Goal: Task Accomplishment & Management: Manage account settings

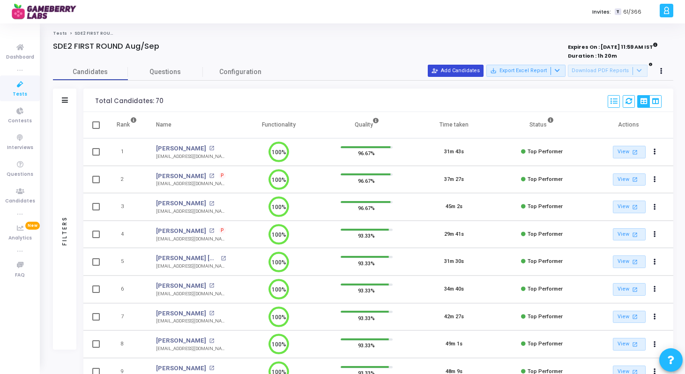
click at [472, 68] on button "person_add_alt Add Candidates" at bounding box center [456, 71] width 56 height 12
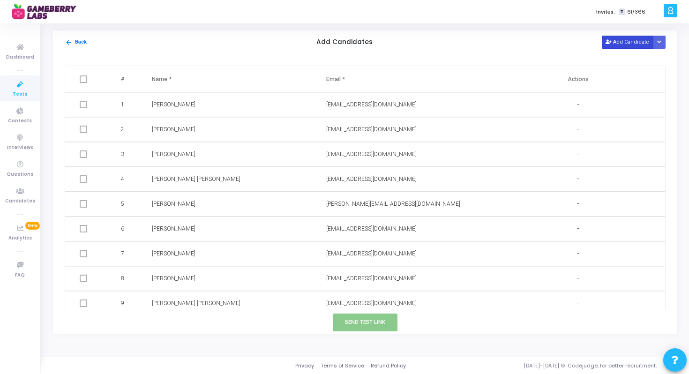
click at [618, 41] on button "Add Candidate" at bounding box center [628, 42] width 52 height 13
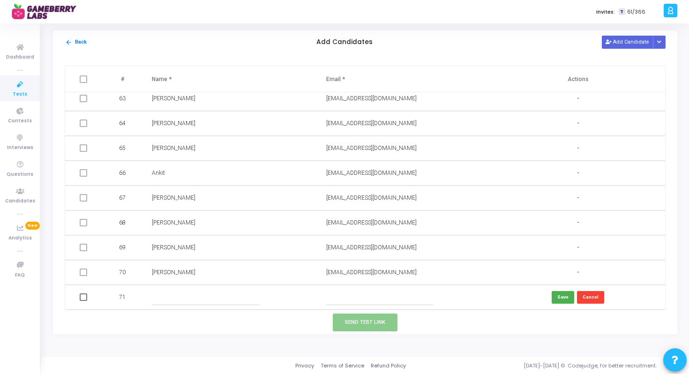
click at [390, 288] on td at bounding box center [404, 297] width 174 height 25
click at [376, 295] on input "text" at bounding box center [379, 297] width 107 height 15
paste input "[PERSON_NAME] [EMAIL_ADDRESS][DOMAIN_NAME]"
drag, startPoint x: 365, startPoint y: 299, endPoint x: 289, endPoint y: 298, distance: 75.9
click at [289, 298] on tr "71 [PERSON_NAME] [EMAIL_ADDRESS][DOMAIN_NAME] Save Cancel" at bounding box center [365, 297] width 600 height 25
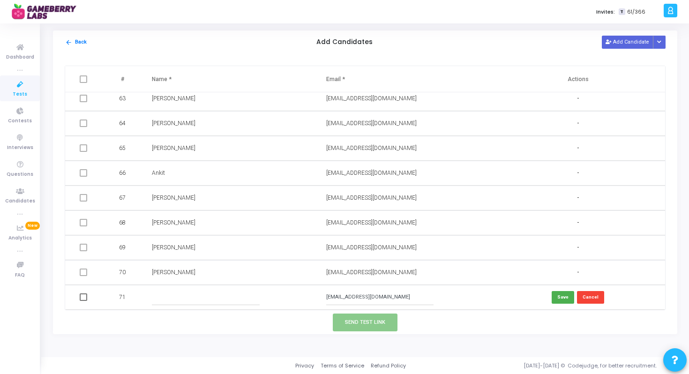
type input "[EMAIL_ADDRESS][DOMAIN_NAME]"
click at [213, 299] on input "text" at bounding box center [205, 297] width 107 height 15
paste input "[PERSON_NAME]"
type input "[PERSON_NAME]"
click at [565, 295] on button "Save" at bounding box center [563, 297] width 22 height 13
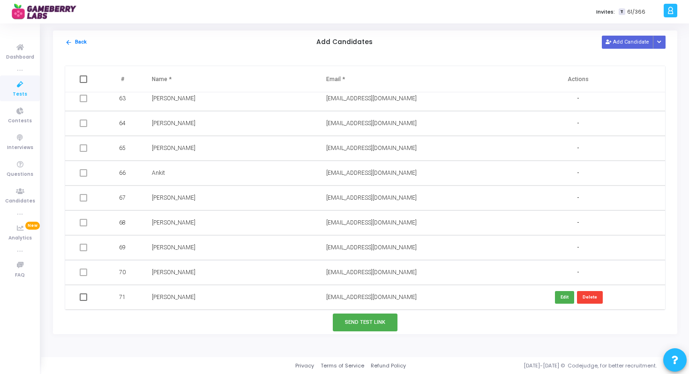
click at [87, 297] on td at bounding box center [84, 297] width 39 height 25
click at [88, 299] on td at bounding box center [84, 297] width 39 height 25
click at [82, 298] on span at bounding box center [83, 296] width 7 height 7
click at [83, 301] on input "checkbox" at bounding box center [83, 301] width 0 height 0
checkbox input "true"
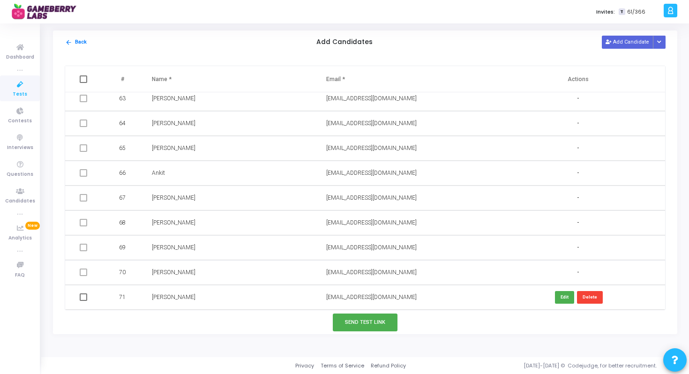
checkbox input "true"
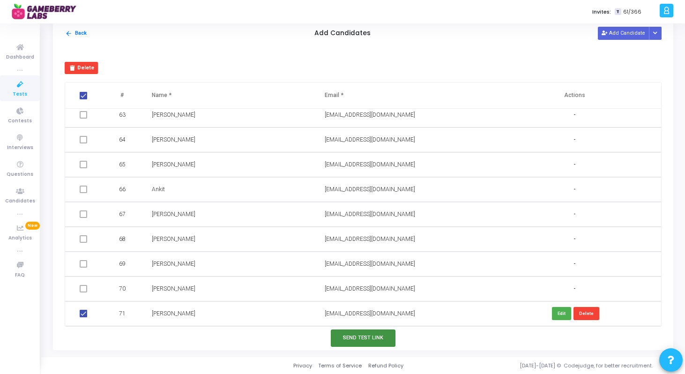
click at [378, 340] on button "Send Test Link" at bounding box center [363, 337] width 65 height 17
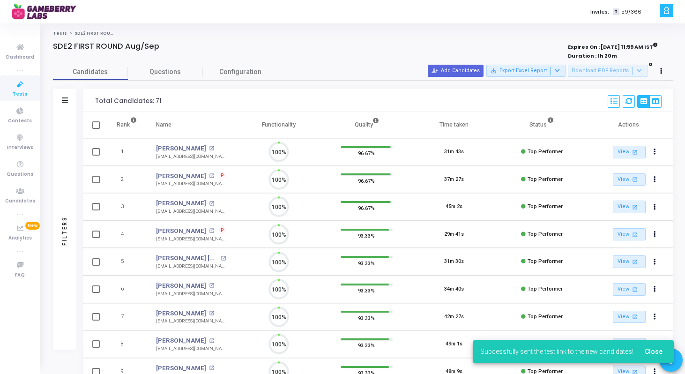
scroll to position [4, 4]
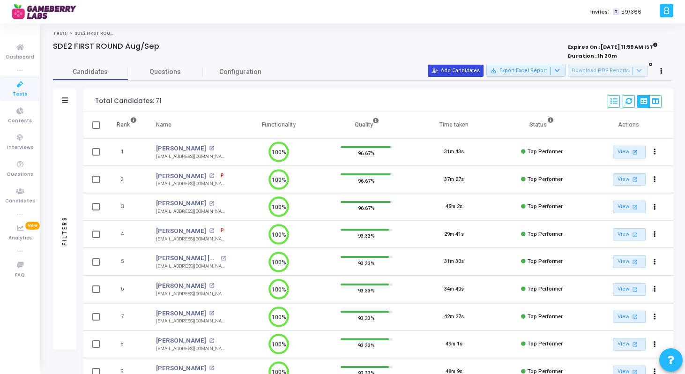
click at [466, 67] on button "person_add_alt Add Candidates" at bounding box center [456, 71] width 56 height 12
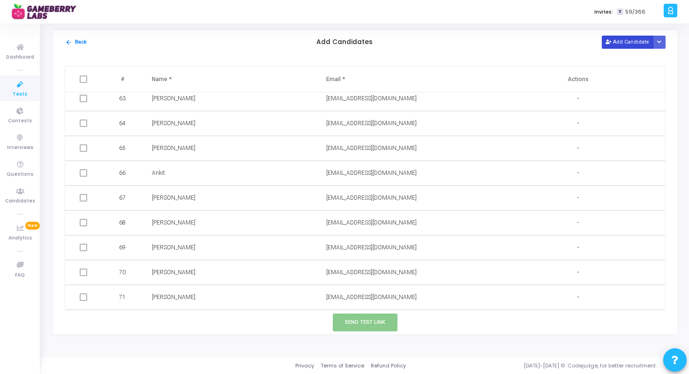
click at [619, 39] on button "Add Candidate" at bounding box center [628, 42] width 52 height 13
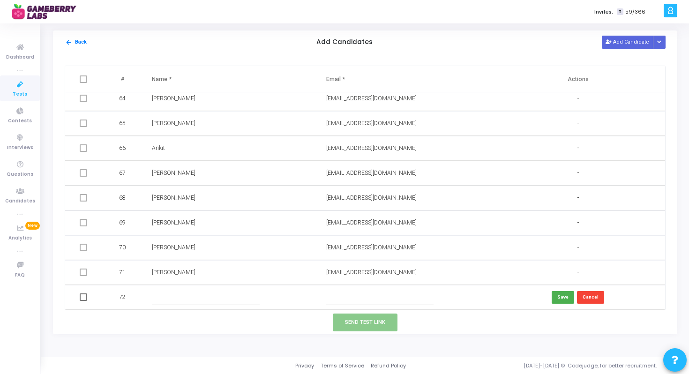
click at [184, 296] on input "text" at bounding box center [205, 297] width 107 height 15
paste input "Kalash Shahkalashshah11gmailcom"
drag, startPoint x: 180, startPoint y: 298, endPoint x: 256, endPoint y: 297, distance: 75.5
click at [256, 297] on input "Kalash Shahkalashshah11gmailcom" at bounding box center [205, 297] width 107 height 15
type input "[PERSON_NAME]"
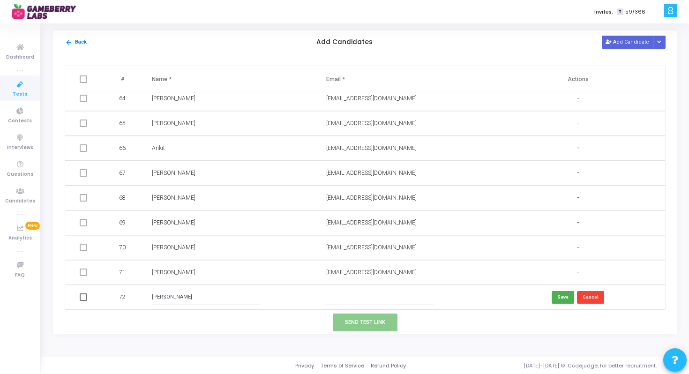
click at [368, 304] on input "text" at bounding box center [379, 297] width 107 height 15
paste input "kalashshah11gmailcom"
click at [371, 297] on input "kalashshah11gmailcom" at bounding box center [379, 297] width 107 height 15
click at [355, 297] on input "[DOMAIN_NAME]" at bounding box center [379, 297] width 107 height 15
type input "[EMAIL_ADDRESS][DOMAIN_NAME]"
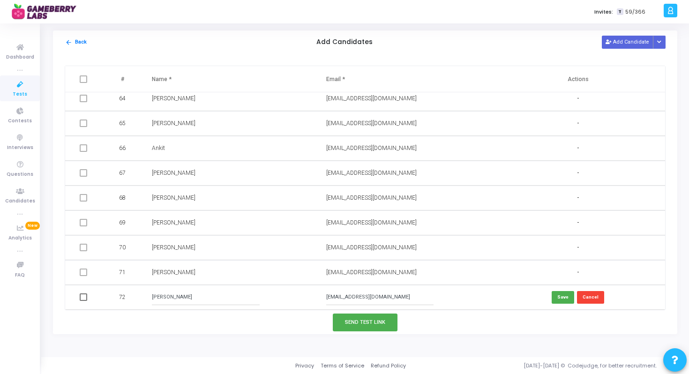
click at [359, 299] on input "[EMAIL_ADDRESS][DOMAIN_NAME]" at bounding box center [379, 297] width 107 height 15
click at [567, 294] on button "Save" at bounding box center [563, 297] width 22 height 13
click at [83, 299] on span at bounding box center [83, 296] width 7 height 7
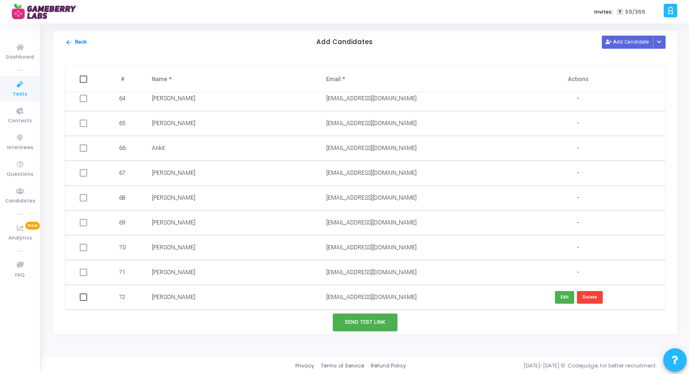
click at [83, 301] on input "checkbox" at bounding box center [83, 301] width 0 height 0
checkbox input "true"
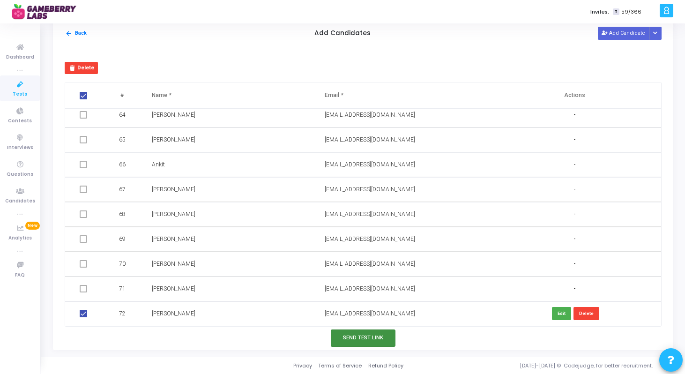
click at [372, 334] on button "Send Test Link" at bounding box center [363, 337] width 65 height 17
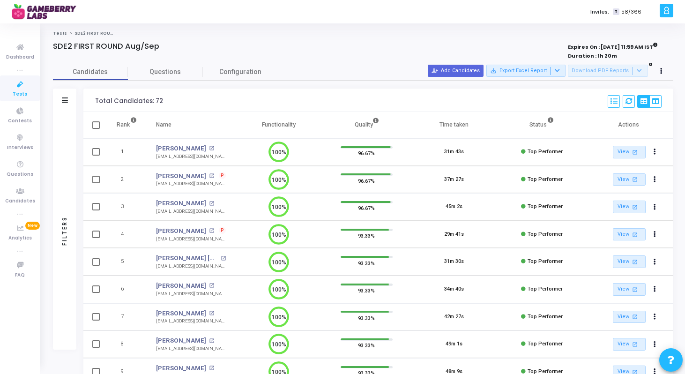
click at [221, 175] on span "P" at bounding box center [222, 175] width 3 height 7
click at [220, 106] on div at bounding box center [342, 187] width 685 height 374
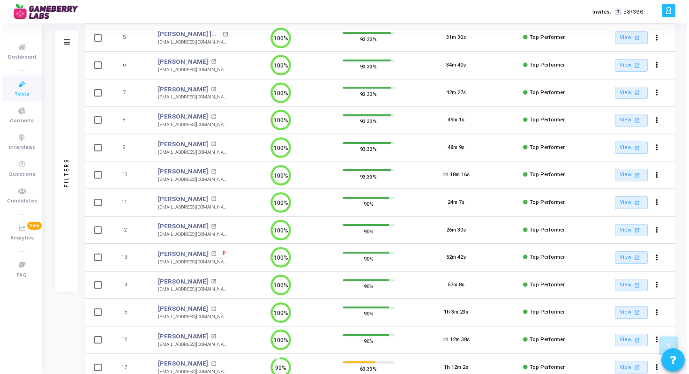
scroll to position [0, 0]
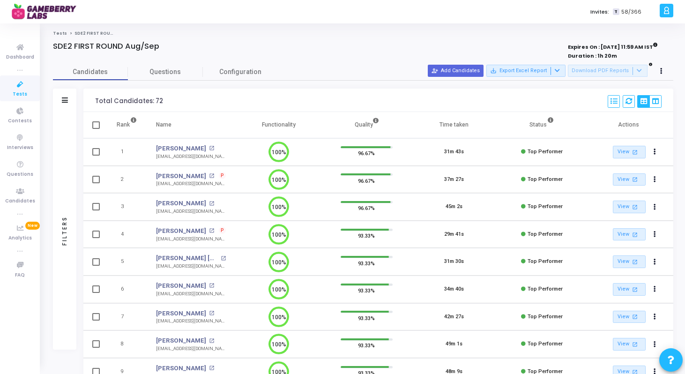
click at [456, 69] on button "person_add_alt Add Candidates" at bounding box center [456, 71] width 56 height 12
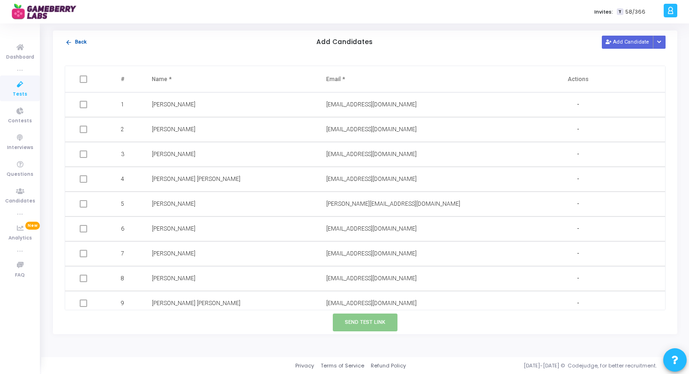
click at [80, 41] on button "arrow_back Back" at bounding box center [76, 42] width 22 height 9
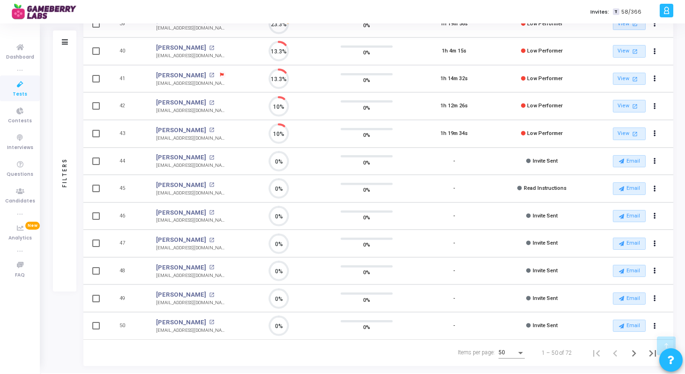
scroll to position [656, 0]
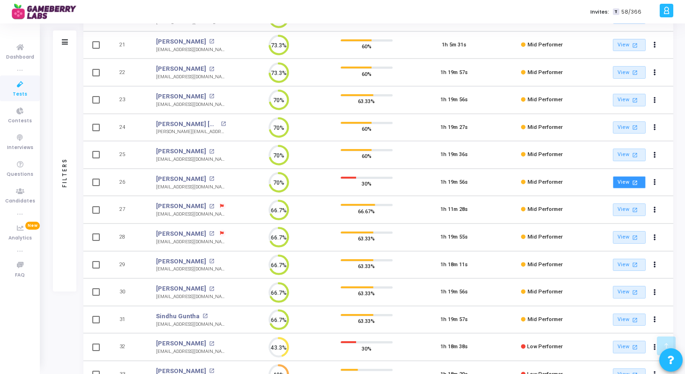
click at [626, 183] on link "View open_in_new" at bounding box center [629, 182] width 33 height 13
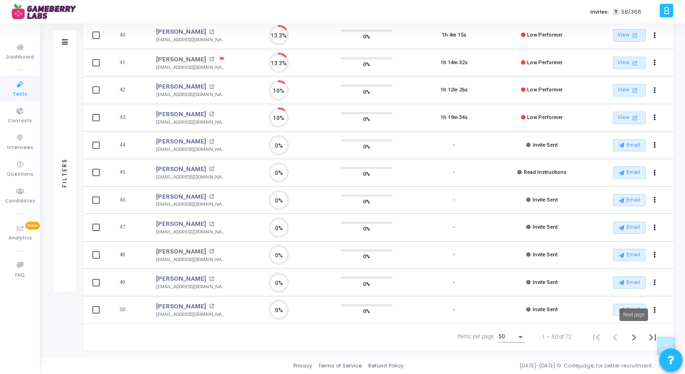
click at [635, 338] on icon "Next page" at bounding box center [634, 337] width 4 height 7
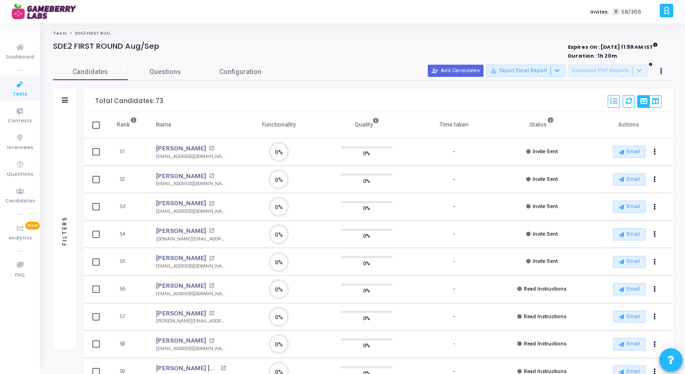
scroll to position [20, 24]
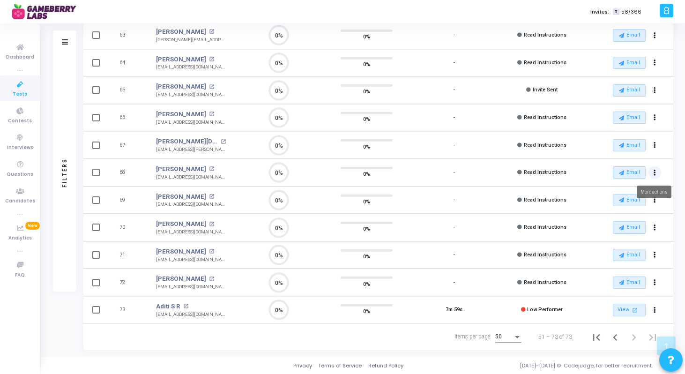
click at [657, 171] on button "Actions" at bounding box center [655, 172] width 13 height 13
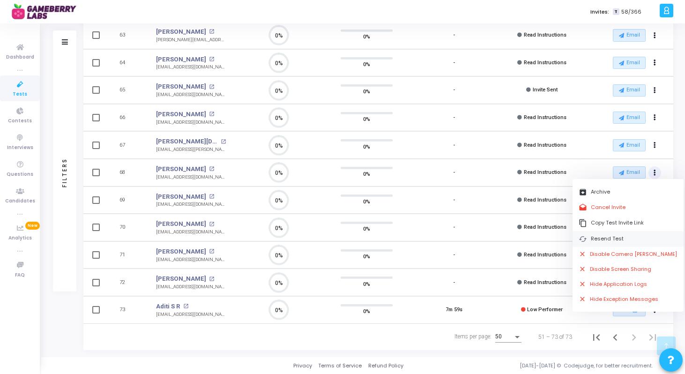
click at [612, 242] on button "cached Resend Test" at bounding box center [628, 238] width 111 height 15
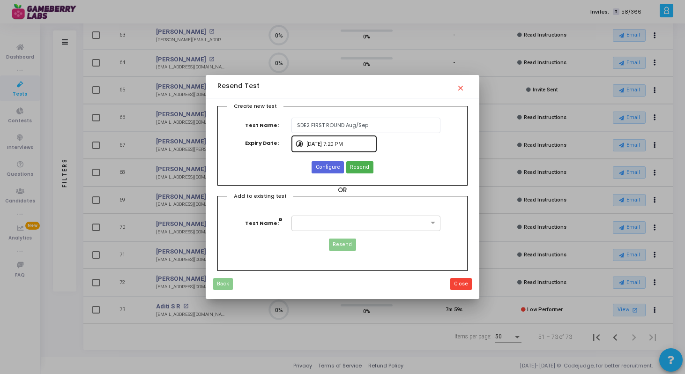
click at [353, 145] on input "[DATE] 7:20 PM" at bounding box center [340, 145] width 66 height 6
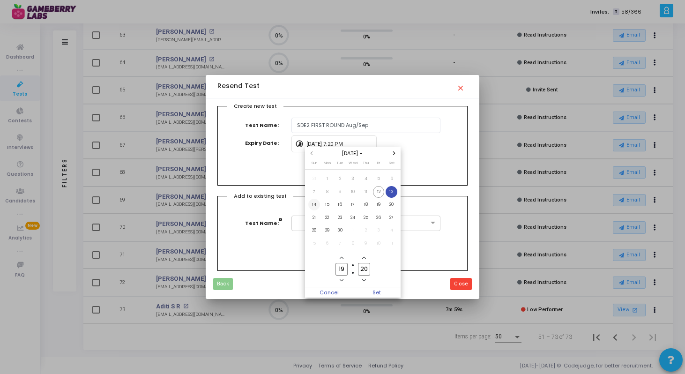
click at [316, 204] on span "14" at bounding box center [314, 205] width 12 height 12
click at [388, 136] on div at bounding box center [342, 187] width 685 height 374
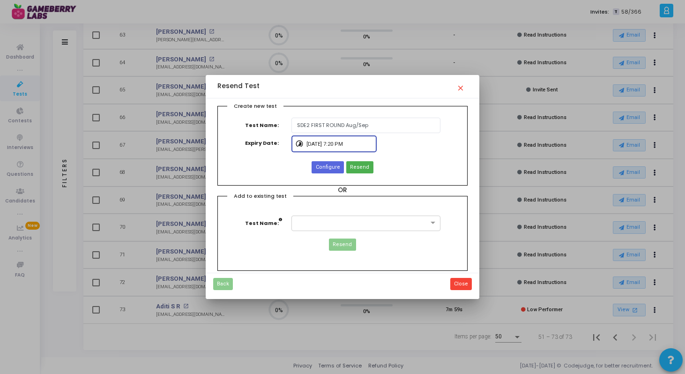
click at [335, 145] on input "[DATE] 7:20 PM" at bounding box center [340, 145] width 66 height 6
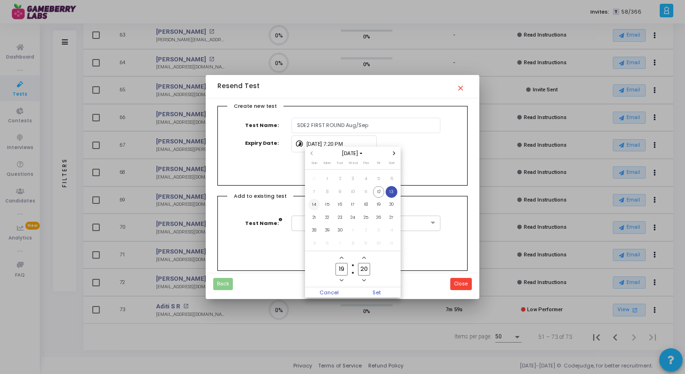
click at [317, 203] on span "14" at bounding box center [314, 205] width 12 height 12
click at [376, 292] on span "Set" at bounding box center [377, 292] width 48 height 10
type input "[DATE] 7:20 PM"
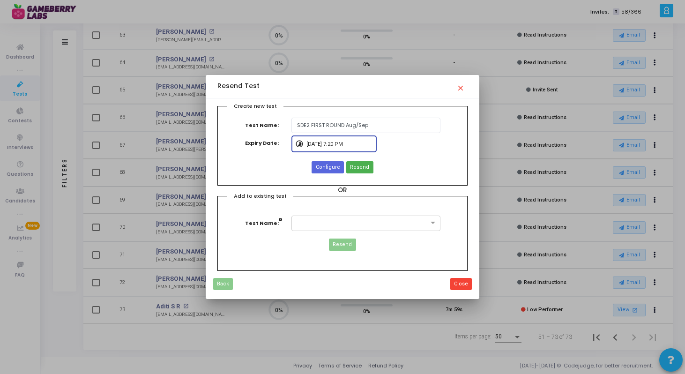
click at [313, 144] on input "[DATE] 7:20 PM" at bounding box center [340, 145] width 66 height 6
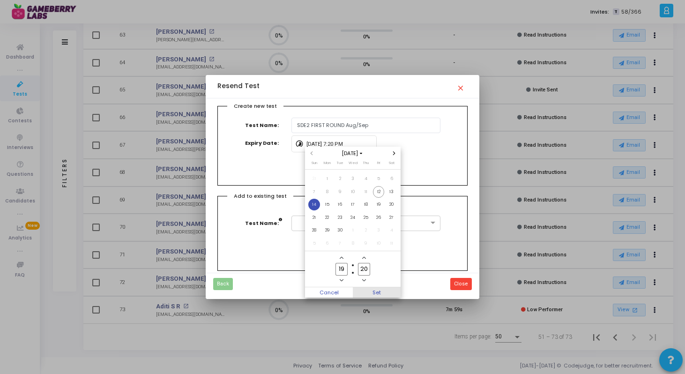
click at [380, 291] on span "Set" at bounding box center [377, 292] width 48 height 10
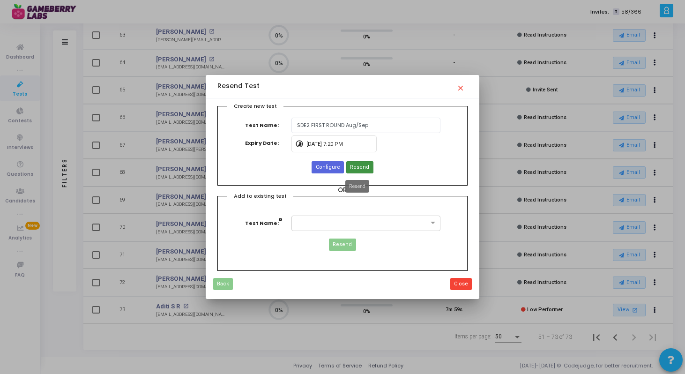
click at [362, 165] on span "Resend" at bounding box center [359, 168] width 19 height 8
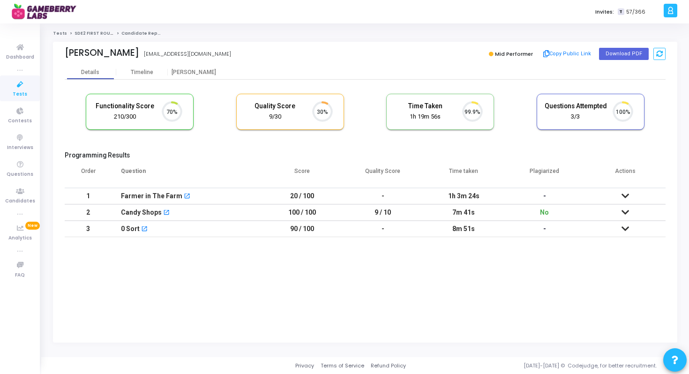
scroll to position [20, 24]
click at [626, 193] on icon at bounding box center [624, 196] width 7 height 7
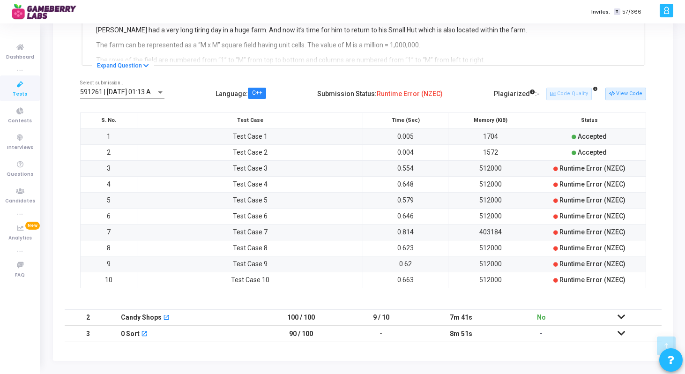
scroll to position [224, 0]
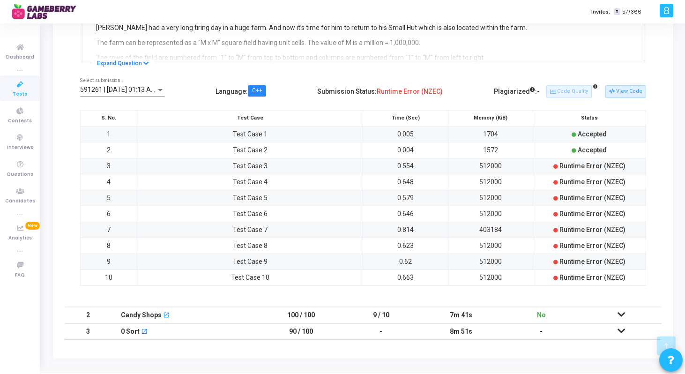
click at [620, 331] on icon at bounding box center [621, 331] width 7 height 7
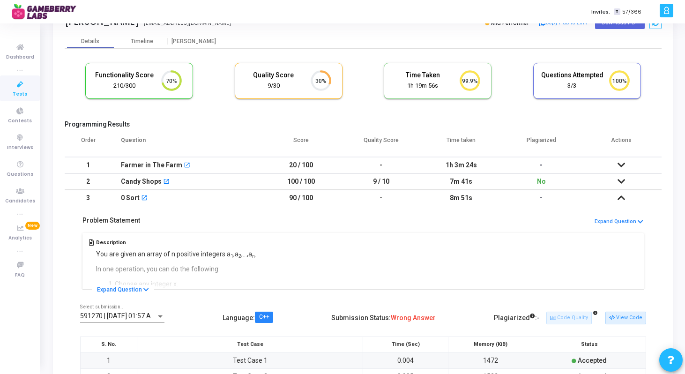
scroll to position [0, 0]
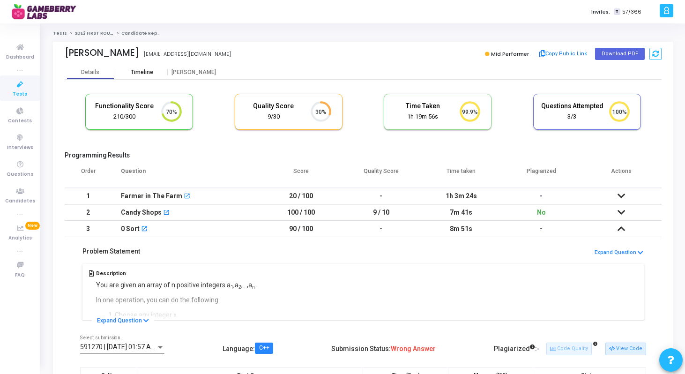
click at [150, 74] on div "Timeline" at bounding box center [142, 72] width 22 height 7
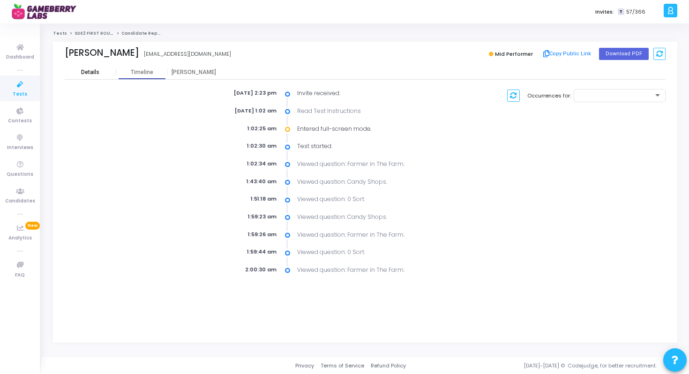
click at [105, 74] on div "Details" at bounding box center [91, 72] width 52 height 7
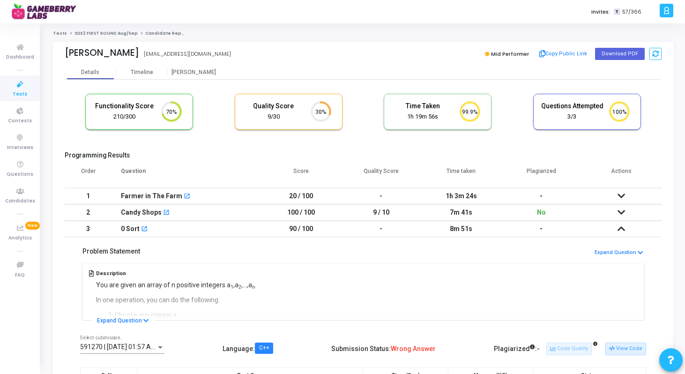
click at [94, 35] on link "SDE2 FIRST ROUND Aug/Sep" at bounding box center [106, 33] width 63 height 6
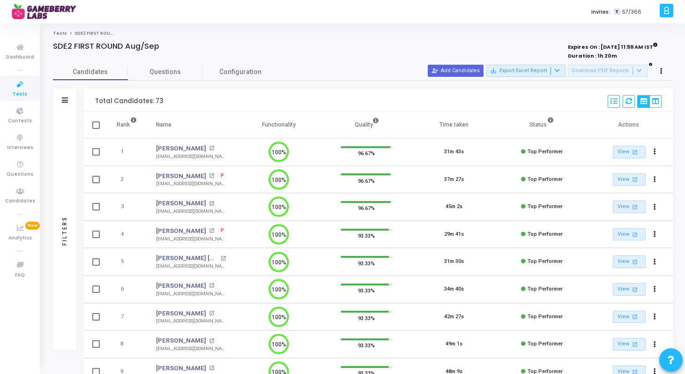
scroll to position [226, 0]
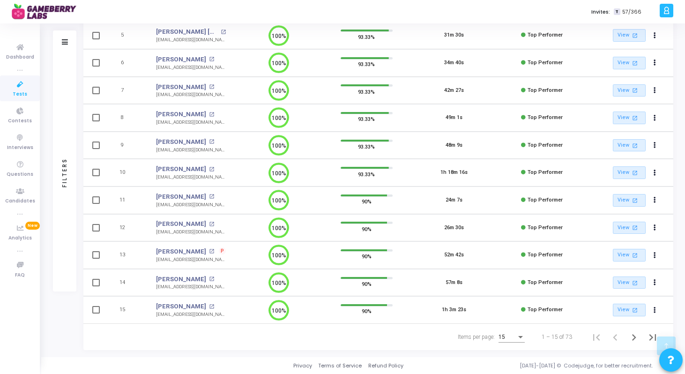
click at [507, 336] on div "15" at bounding box center [508, 337] width 18 height 7
click at [508, 330] on span "50" at bounding box center [512, 331] width 26 height 17
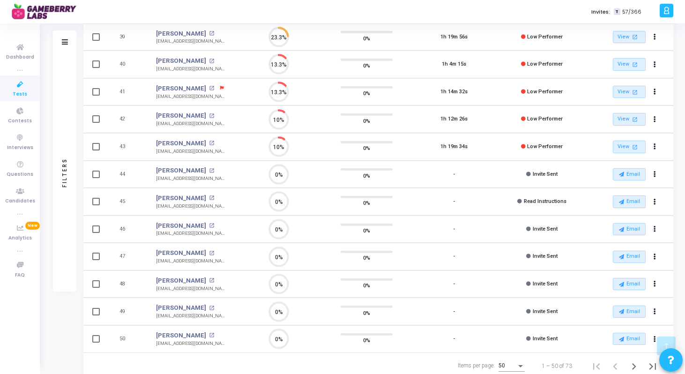
scroll to position [1188, 0]
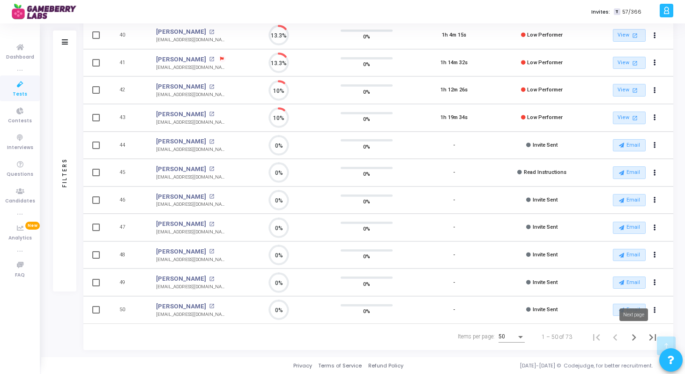
click at [632, 337] on icon "Next page" at bounding box center [634, 337] width 13 height 13
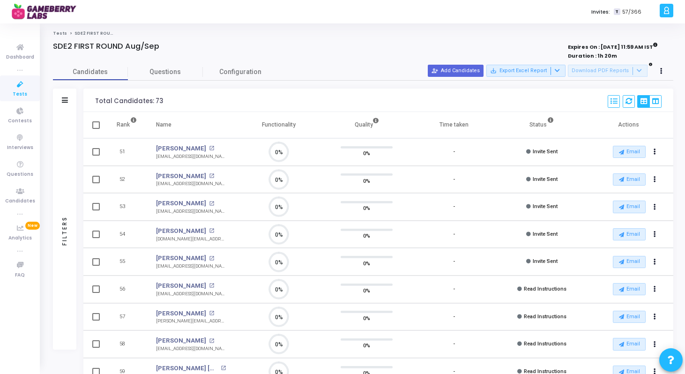
scroll to position [20, 24]
